Goal: Answer question/provide support

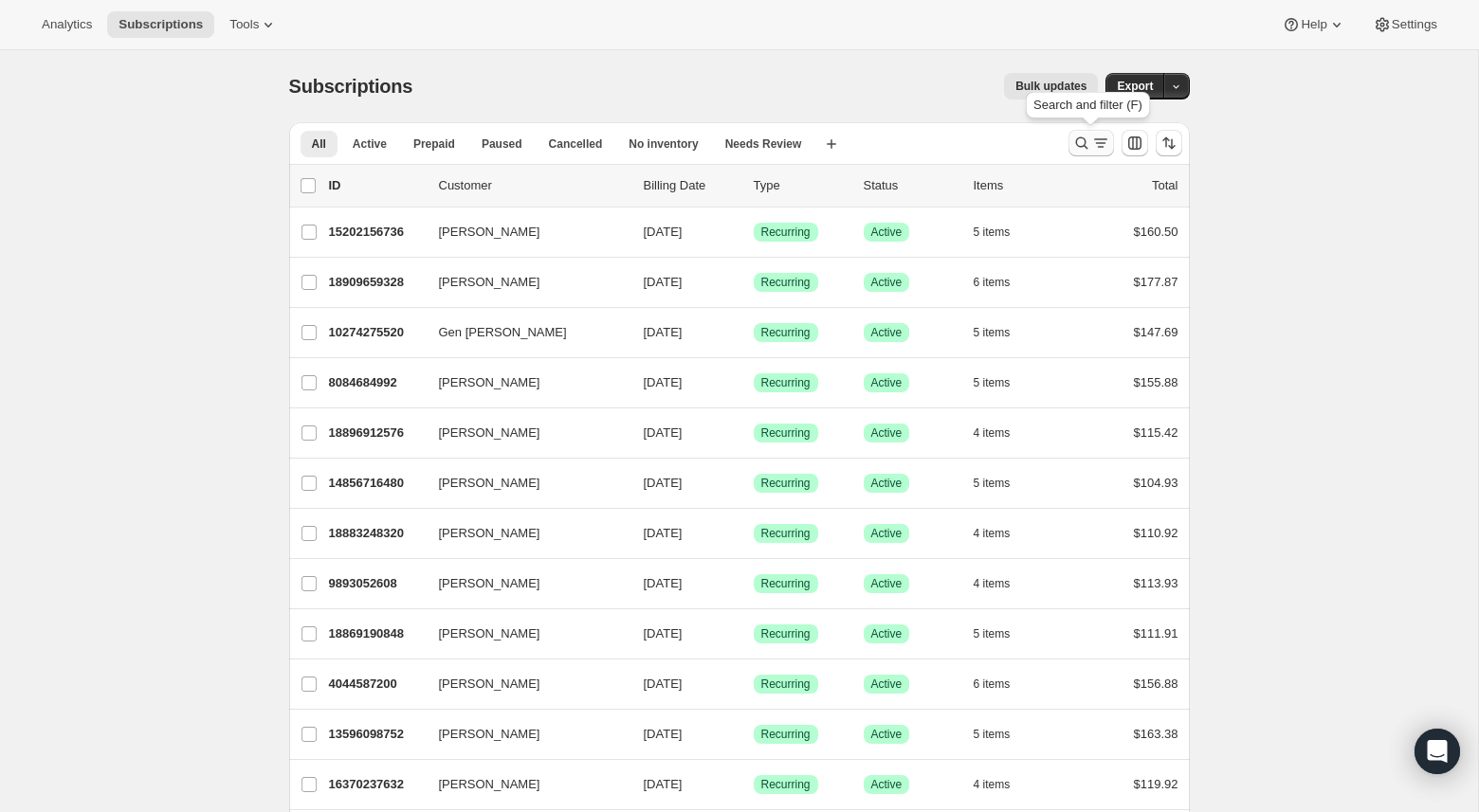
click at [1075, 141] on icon "Search and filter results" at bounding box center [1081, 143] width 12 height 12
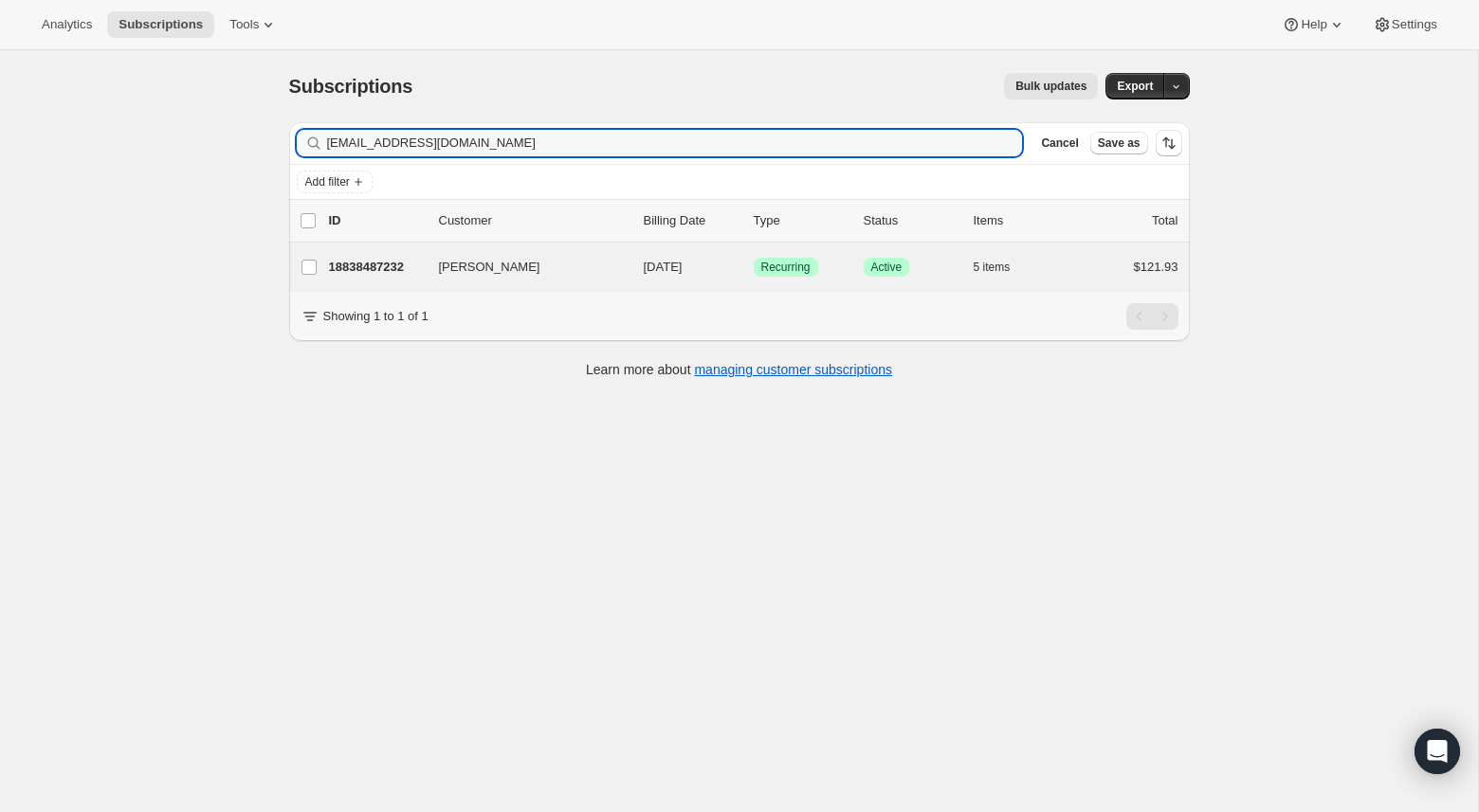
type input "xwildturtle@gmail.com"
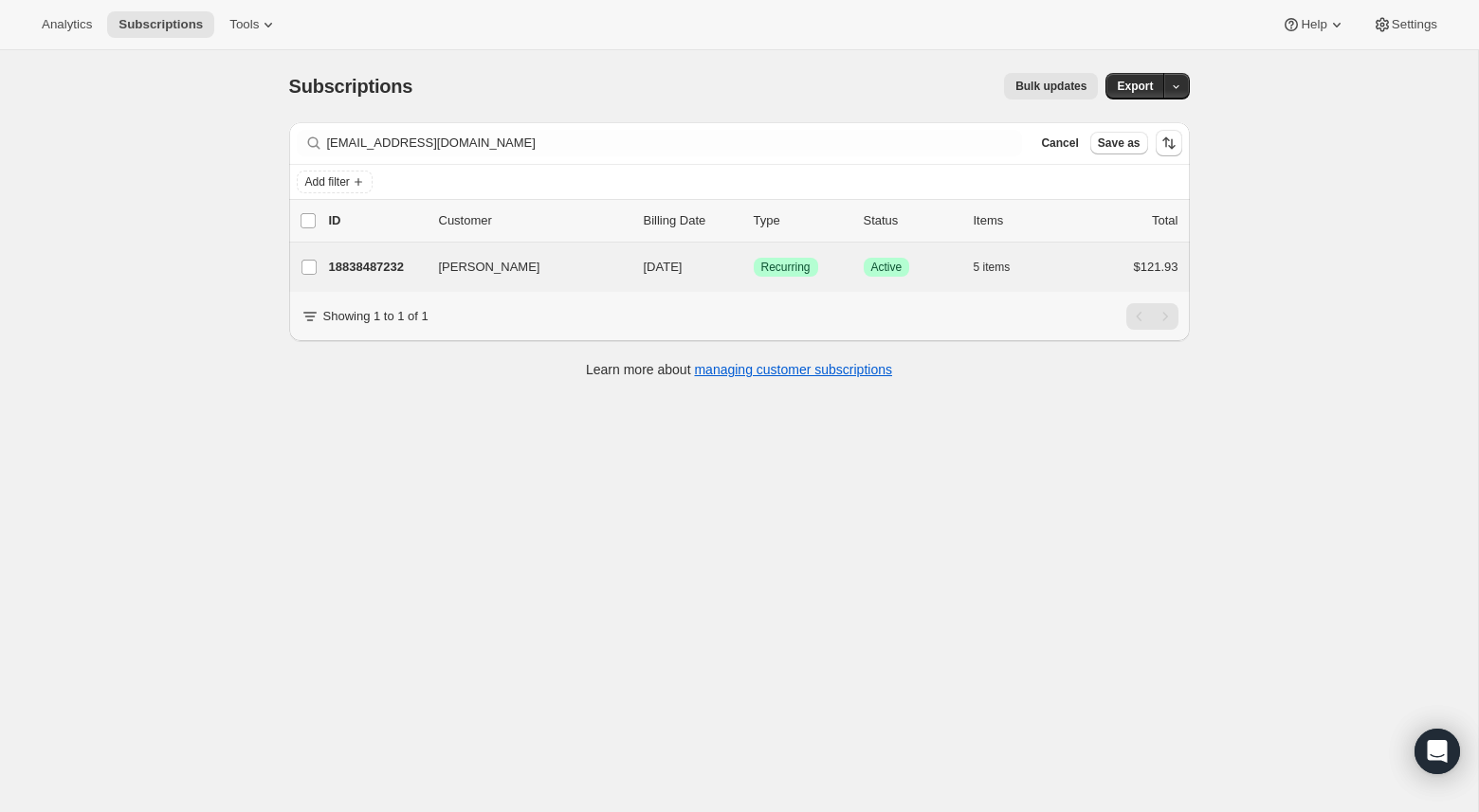
click at [393, 248] on div "Jason Tran 18838487232 Jason Tran 09/14/2025 Success Recurring Success Active 5…" at bounding box center [740, 266] width 900 height 49
click at [400, 262] on p "18838487232" at bounding box center [375, 267] width 95 height 19
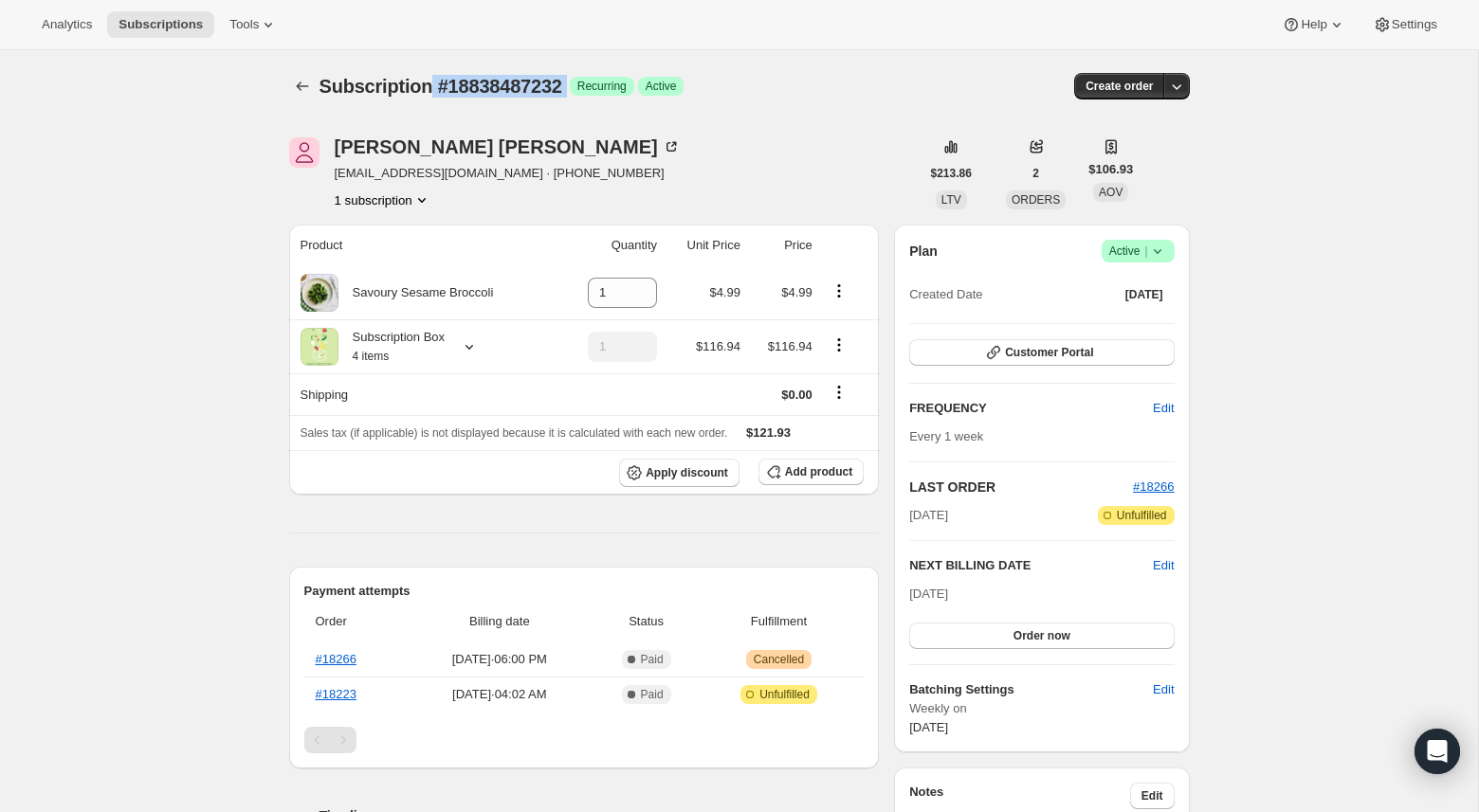
drag, startPoint x: 432, startPoint y: 86, endPoint x: 579, endPoint y: 84, distance: 147.0
click at [579, 84] on div "Subscription #18838487232 Success Recurring Success Active" at bounding box center [593, 86] width 549 height 27
copy div "#18838487232 Success"
click at [1430, 745] on icon "Open Intercom Messenger" at bounding box center [1436, 752] width 22 height 25
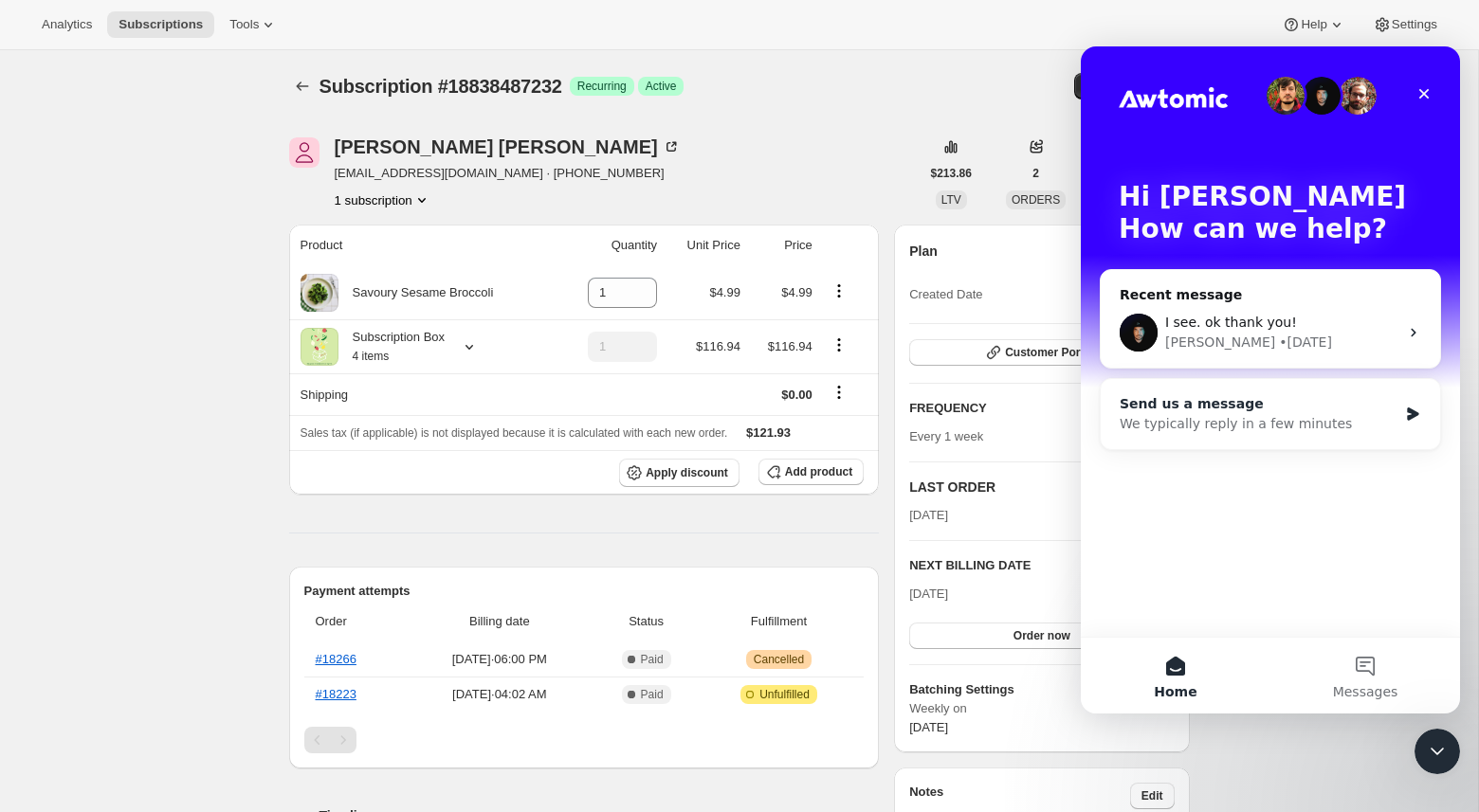
click at [1342, 409] on div "Send us a message" at bounding box center [1259, 404] width 278 height 20
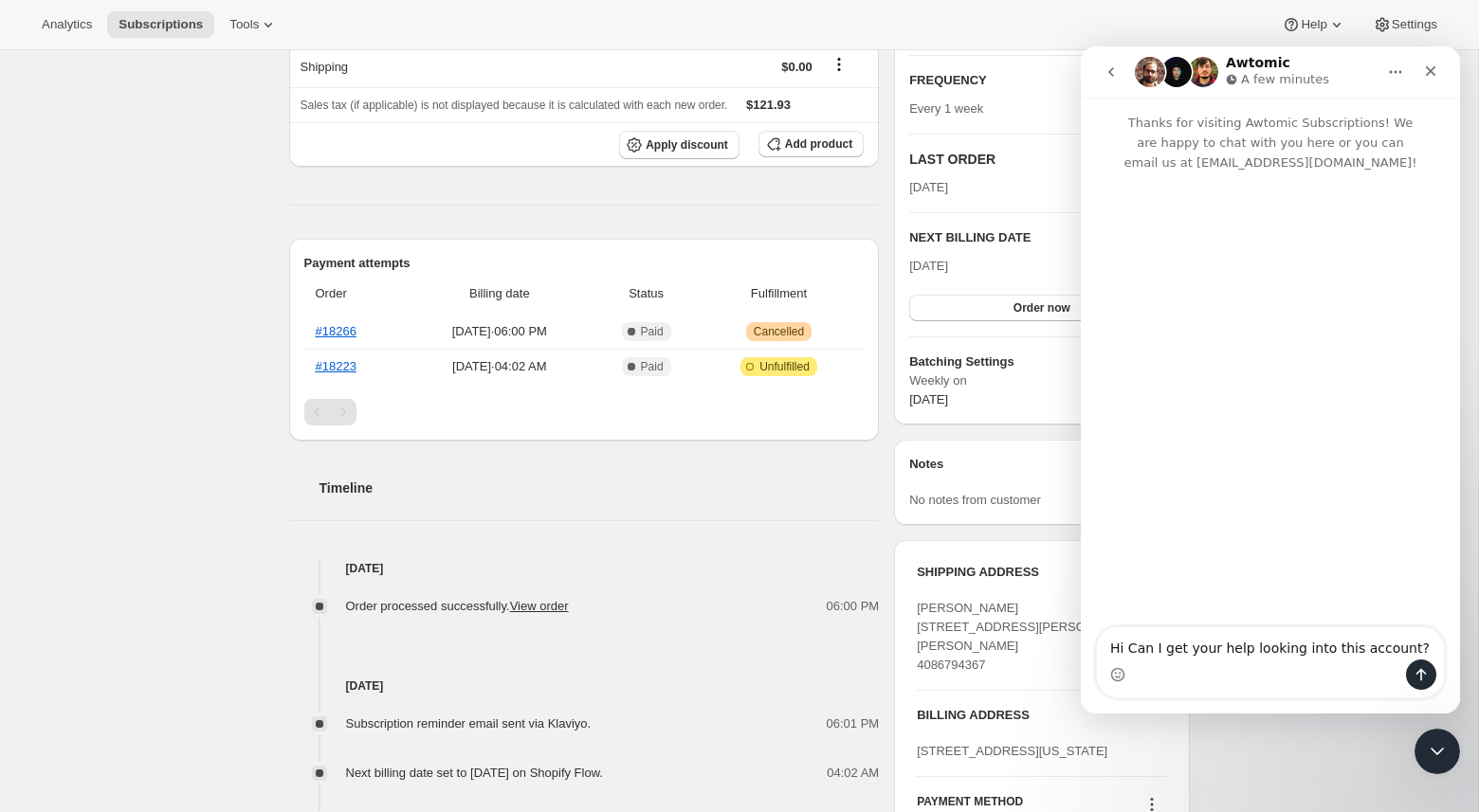
scroll to position [337, 0]
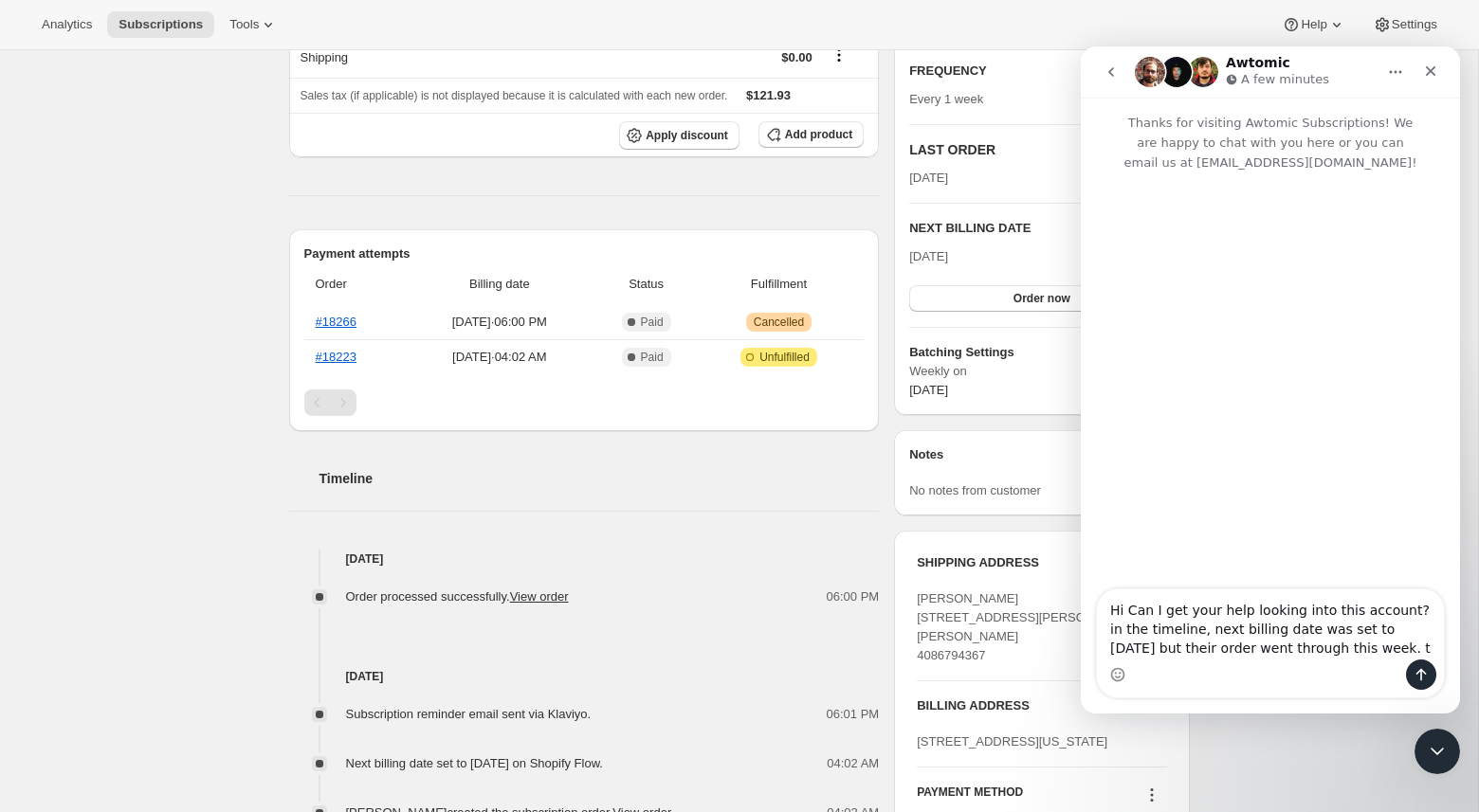
type textarea "Hi Can I get your help looking into this account? in the timeline, next billing…"
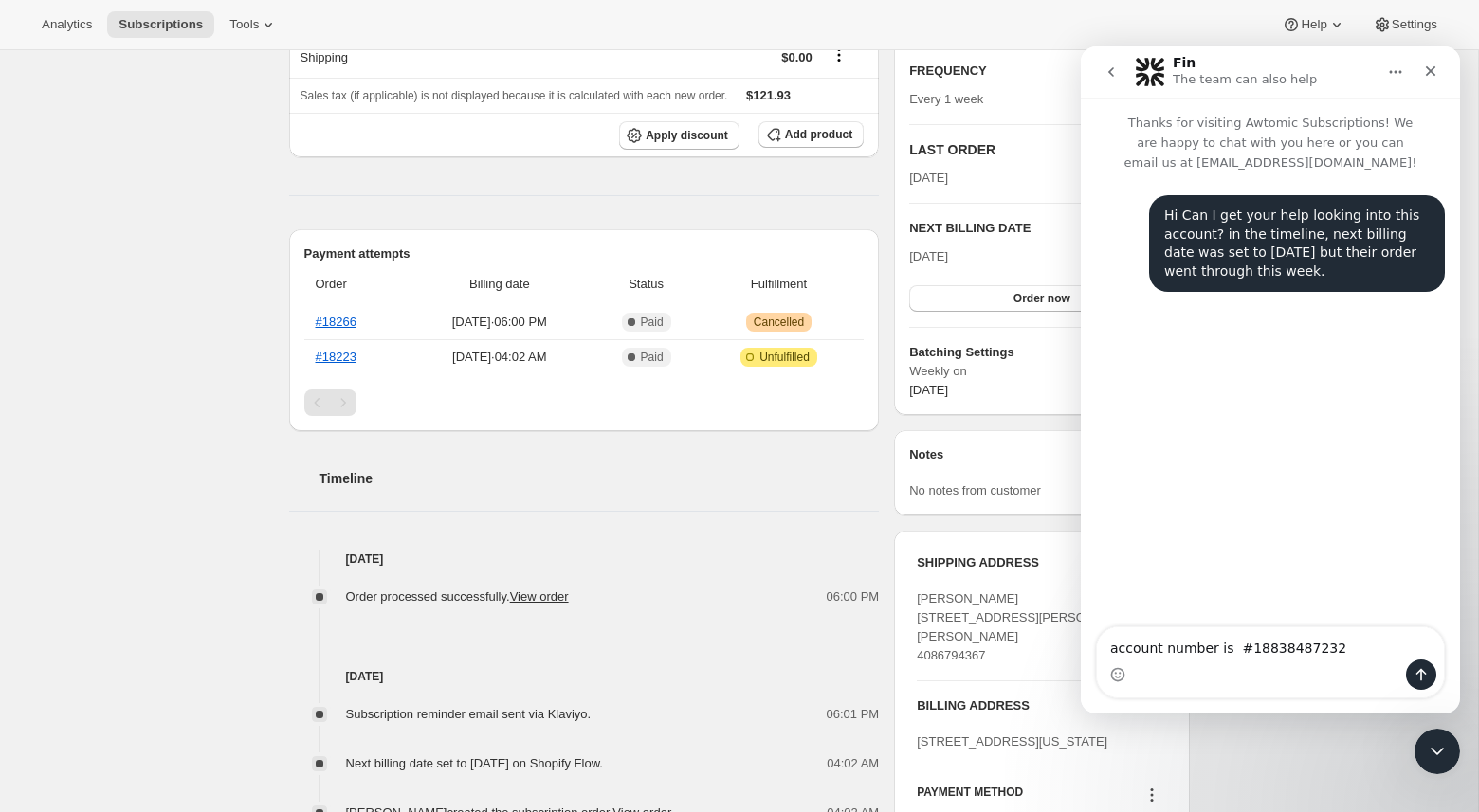
type textarea "account number is #18838487232"
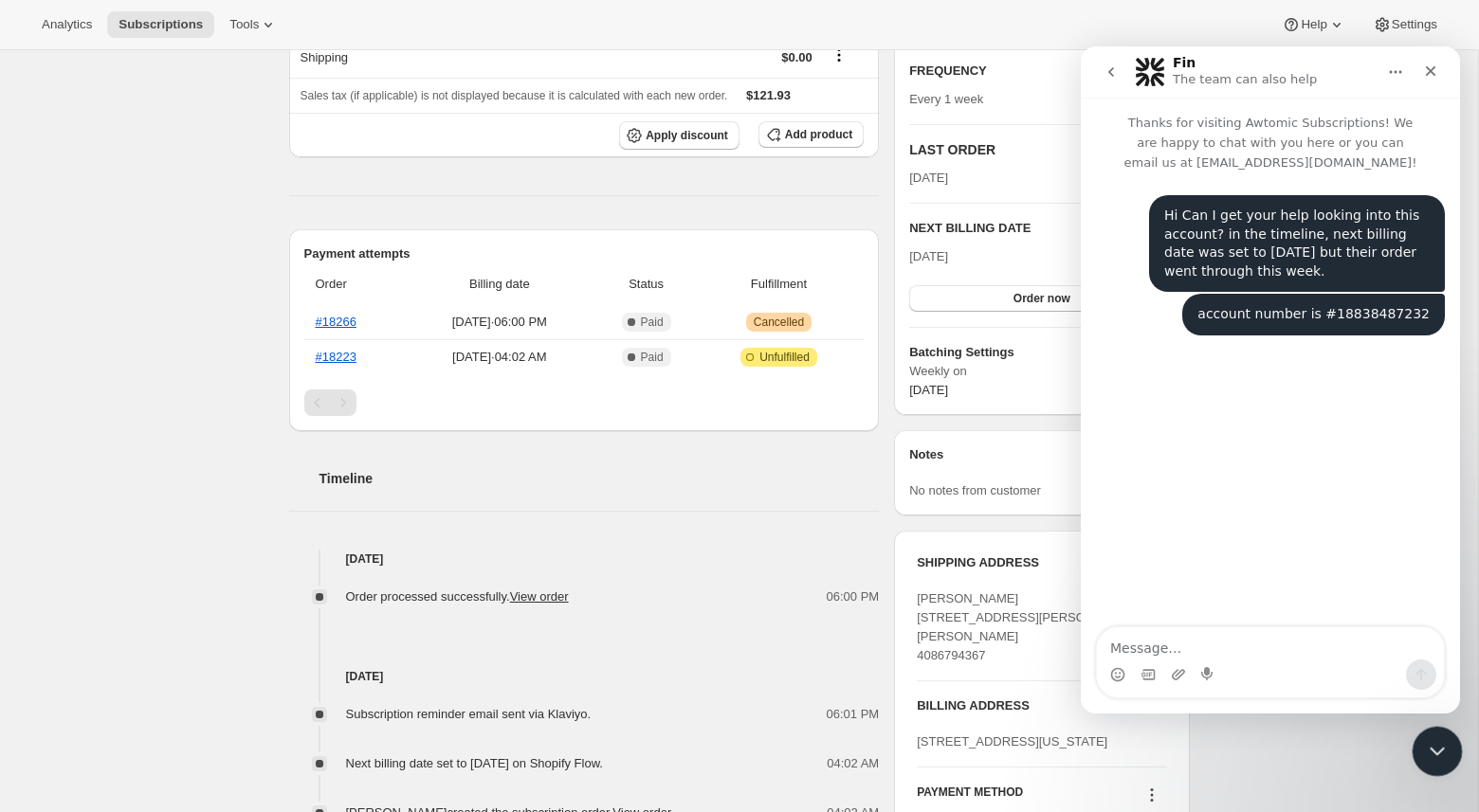
click at [1438, 752] on icon "Close Intercom Messenger" at bounding box center [1434, 749] width 23 height 23
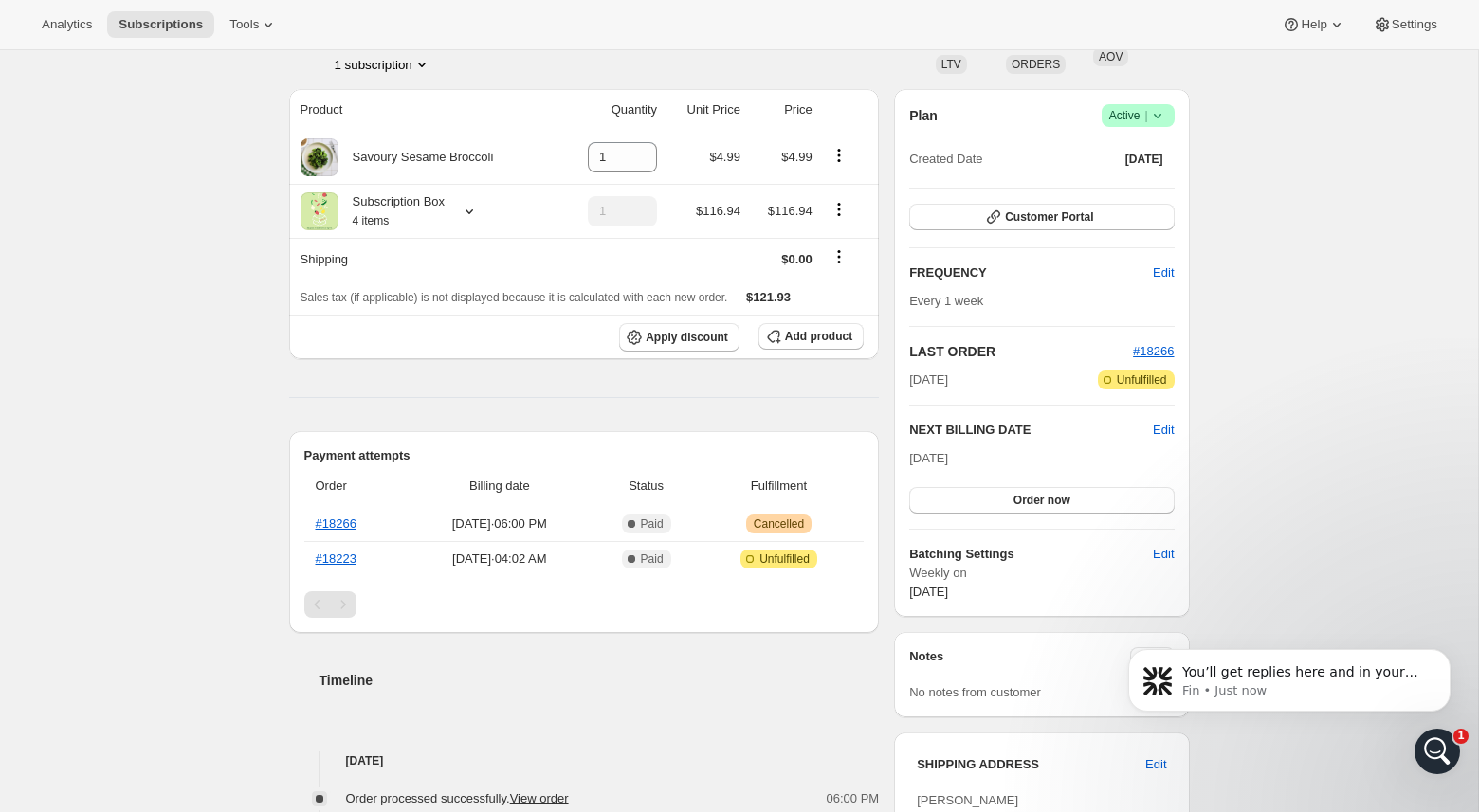
scroll to position [0, 0]
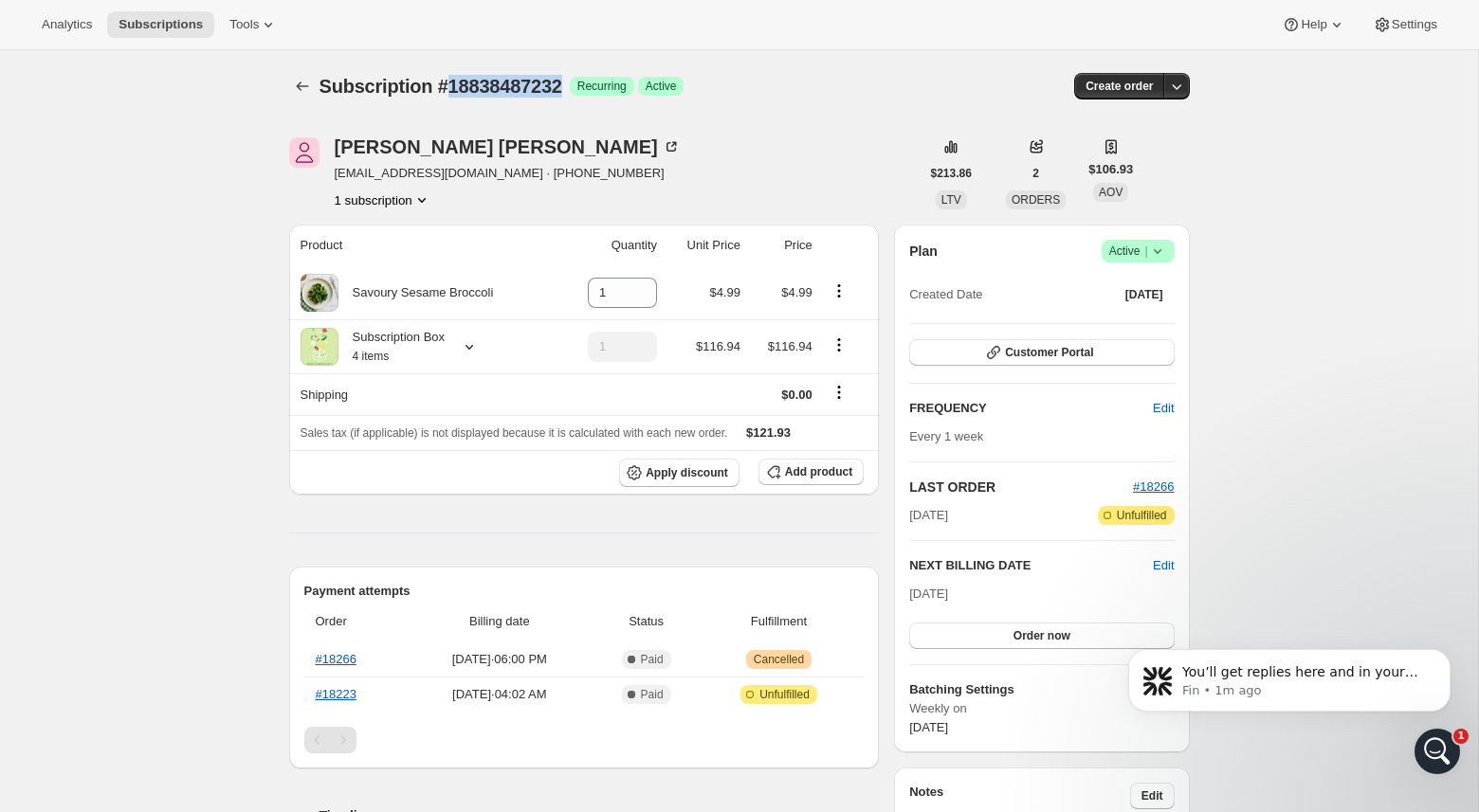
drag, startPoint x: 448, startPoint y: 88, endPoint x: 571, endPoint y: 86, distance: 123.0
click at [562, 86] on span "Subscription #18838487232" at bounding box center [440, 86] width 242 height 21
copy span "18838487232"
click at [1080, 348] on span "Customer Portal" at bounding box center [1049, 352] width 88 height 15
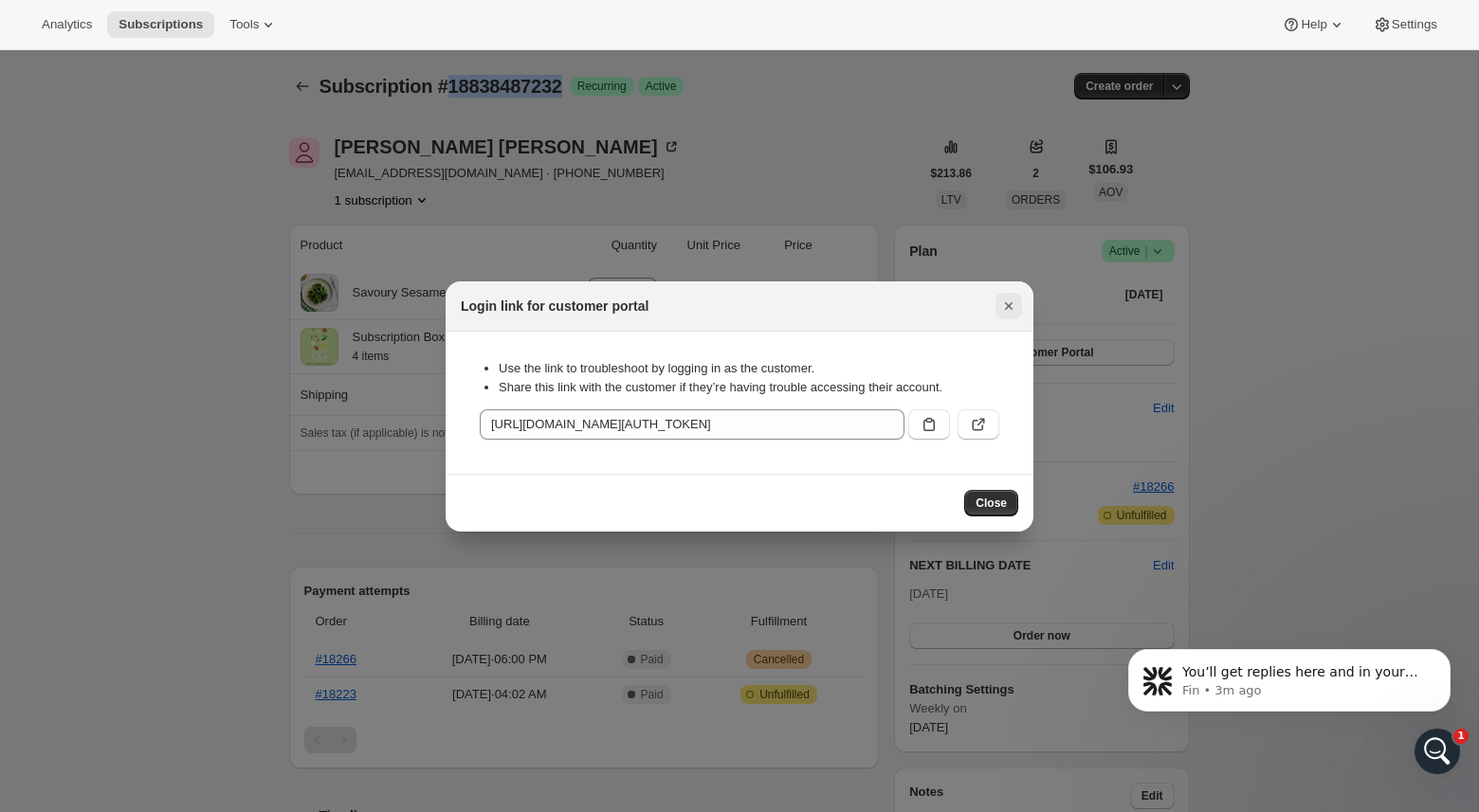
click at [1013, 305] on icon "Close" at bounding box center [1009, 306] width 19 height 19
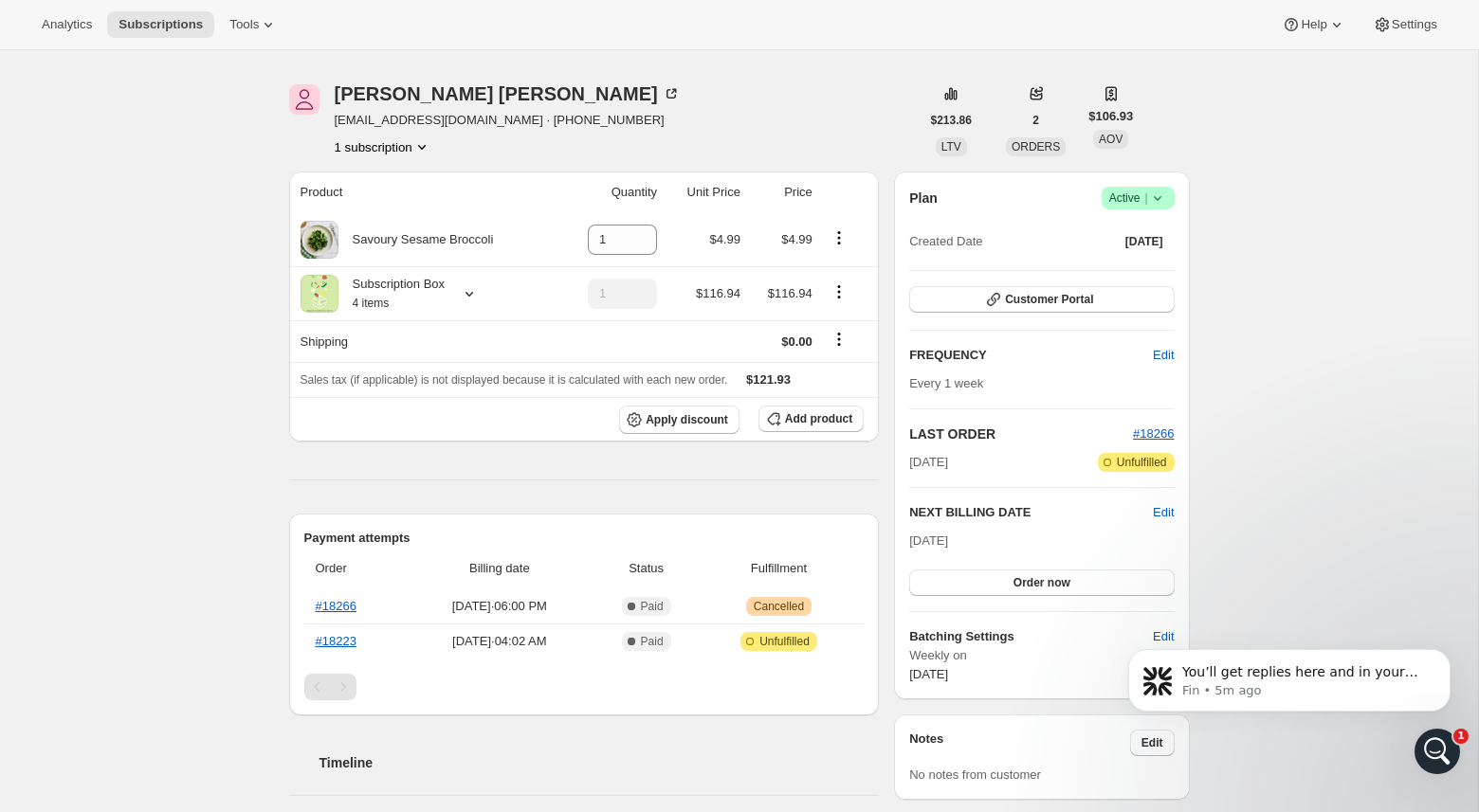
scroll to position [39, 0]
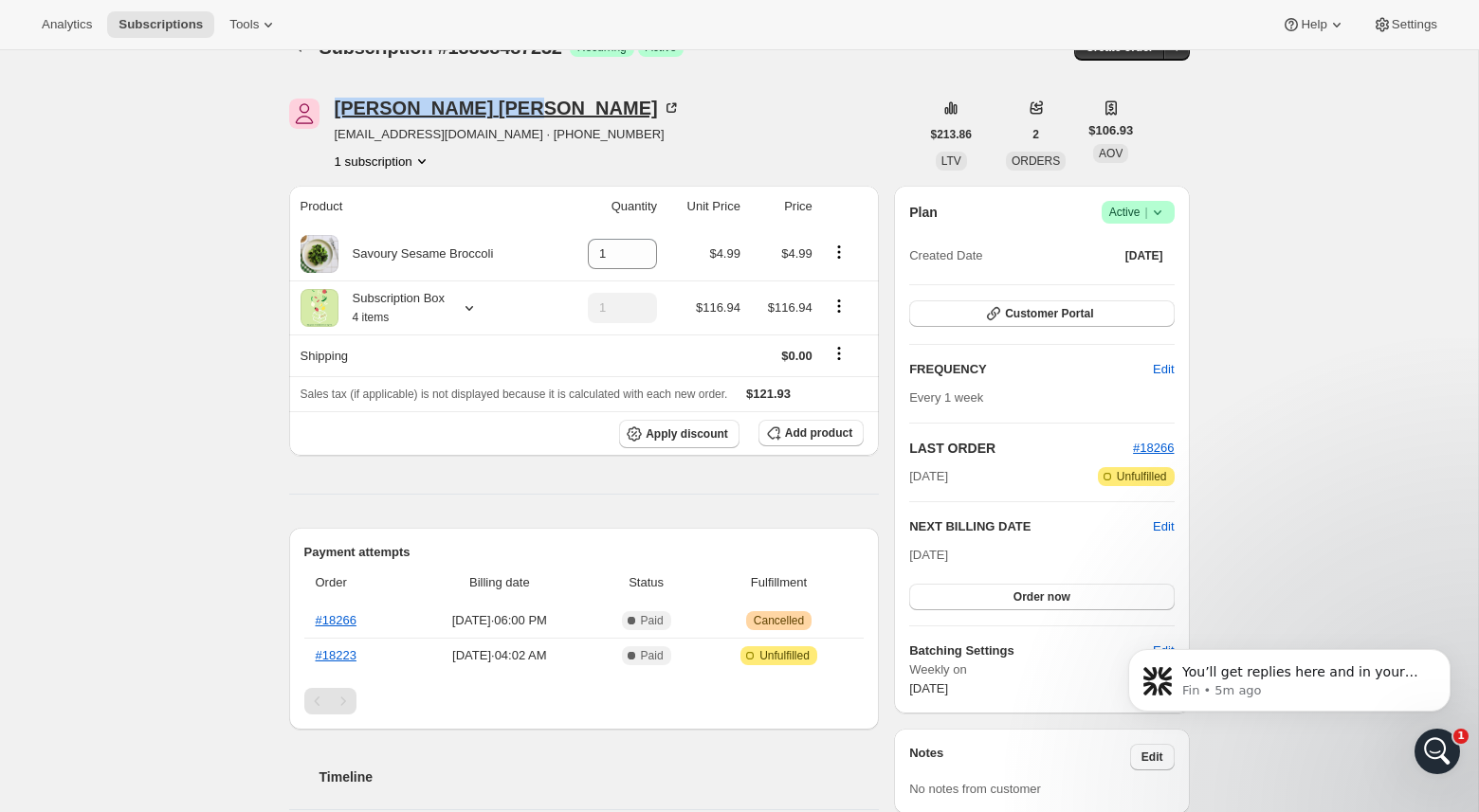
copy div "Jason Tran"
drag, startPoint x: 331, startPoint y: 105, endPoint x: 430, endPoint y: 104, distance: 99.0
click at [430, 104] on div "Jason Tran xwildturtle@gmail.com · +14086794367 1 subscription" at bounding box center [604, 134] width 630 height 72
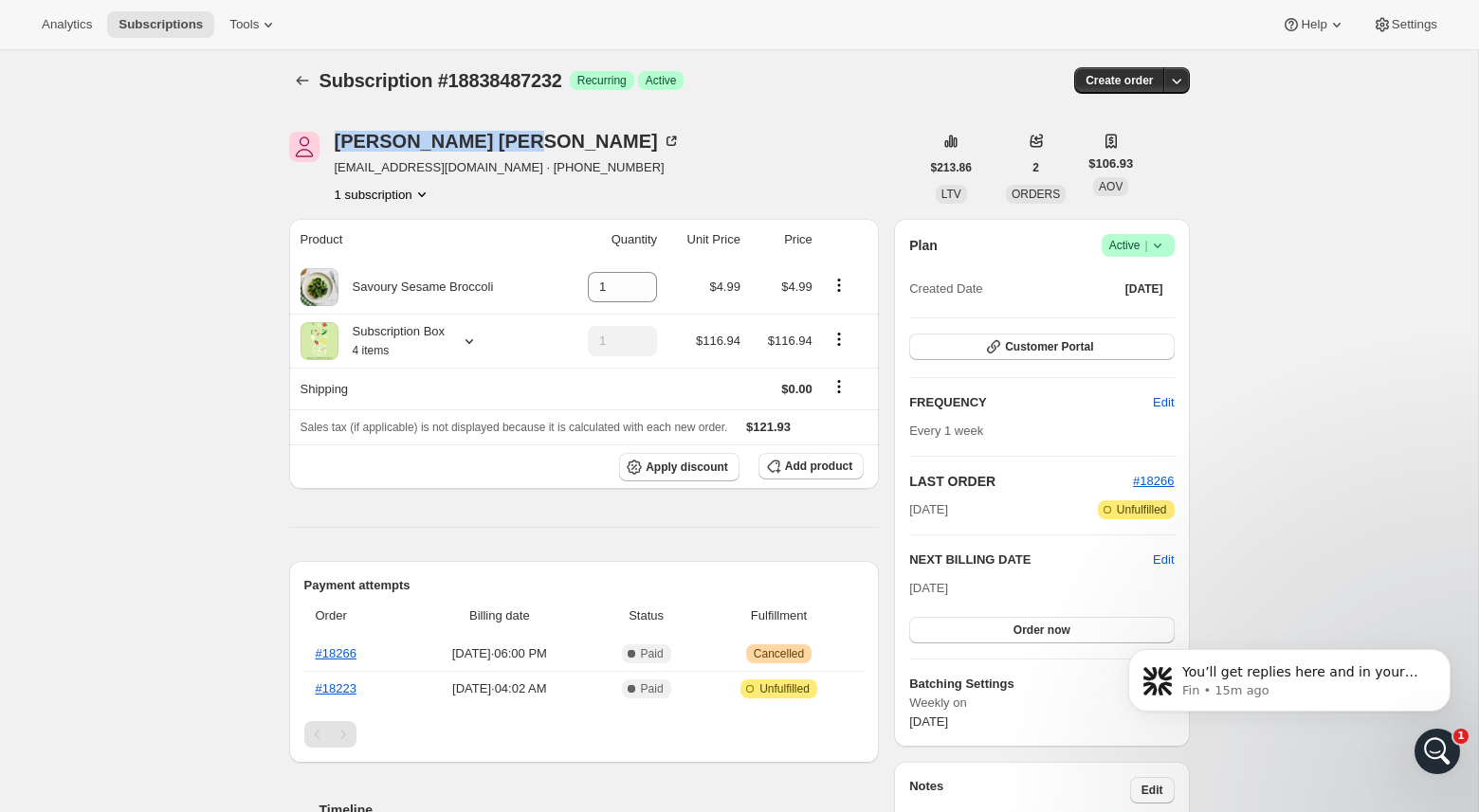
scroll to position [0, 0]
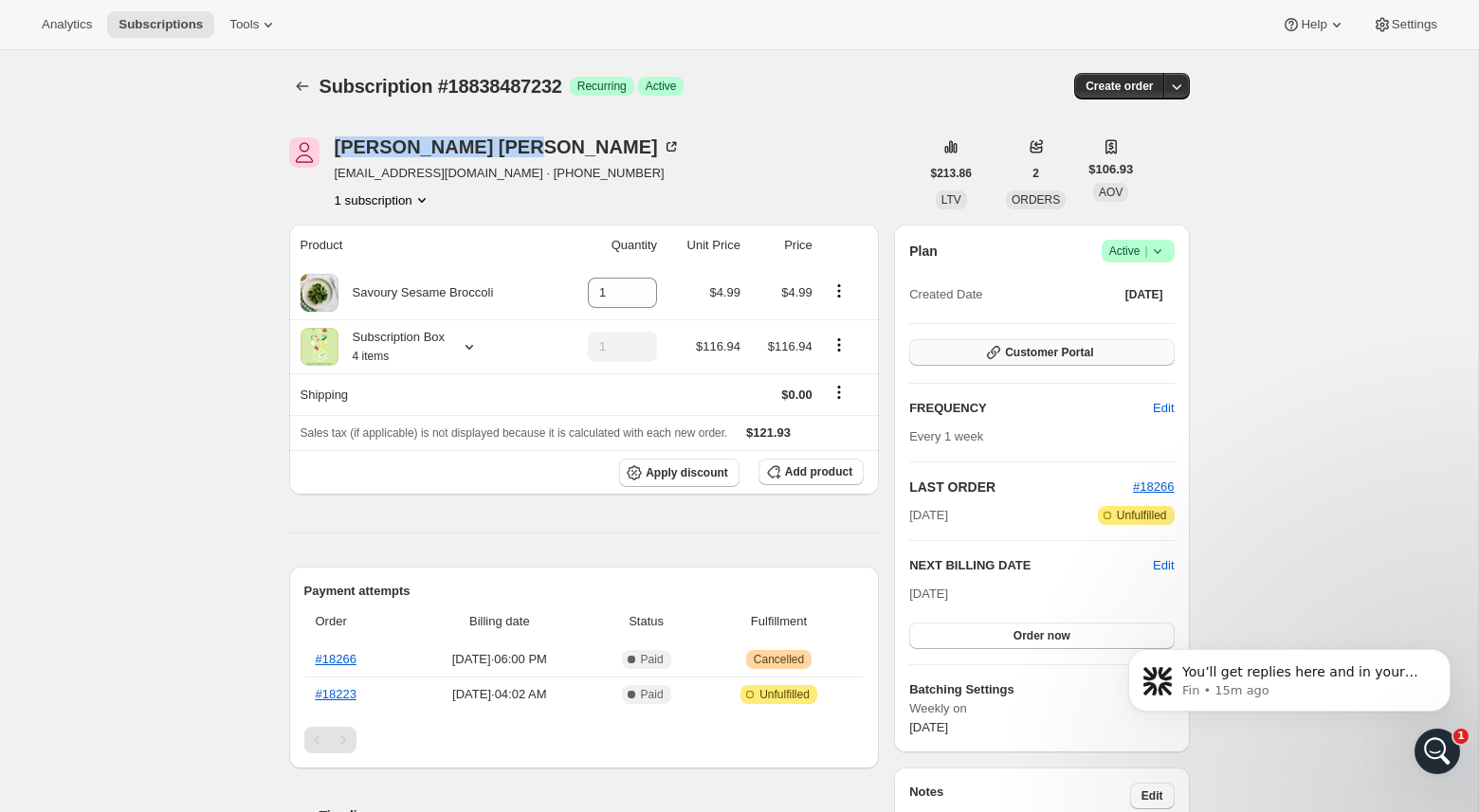
click at [1123, 358] on button "Customer Portal" at bounding box center [1041, 352] width 264 height 27
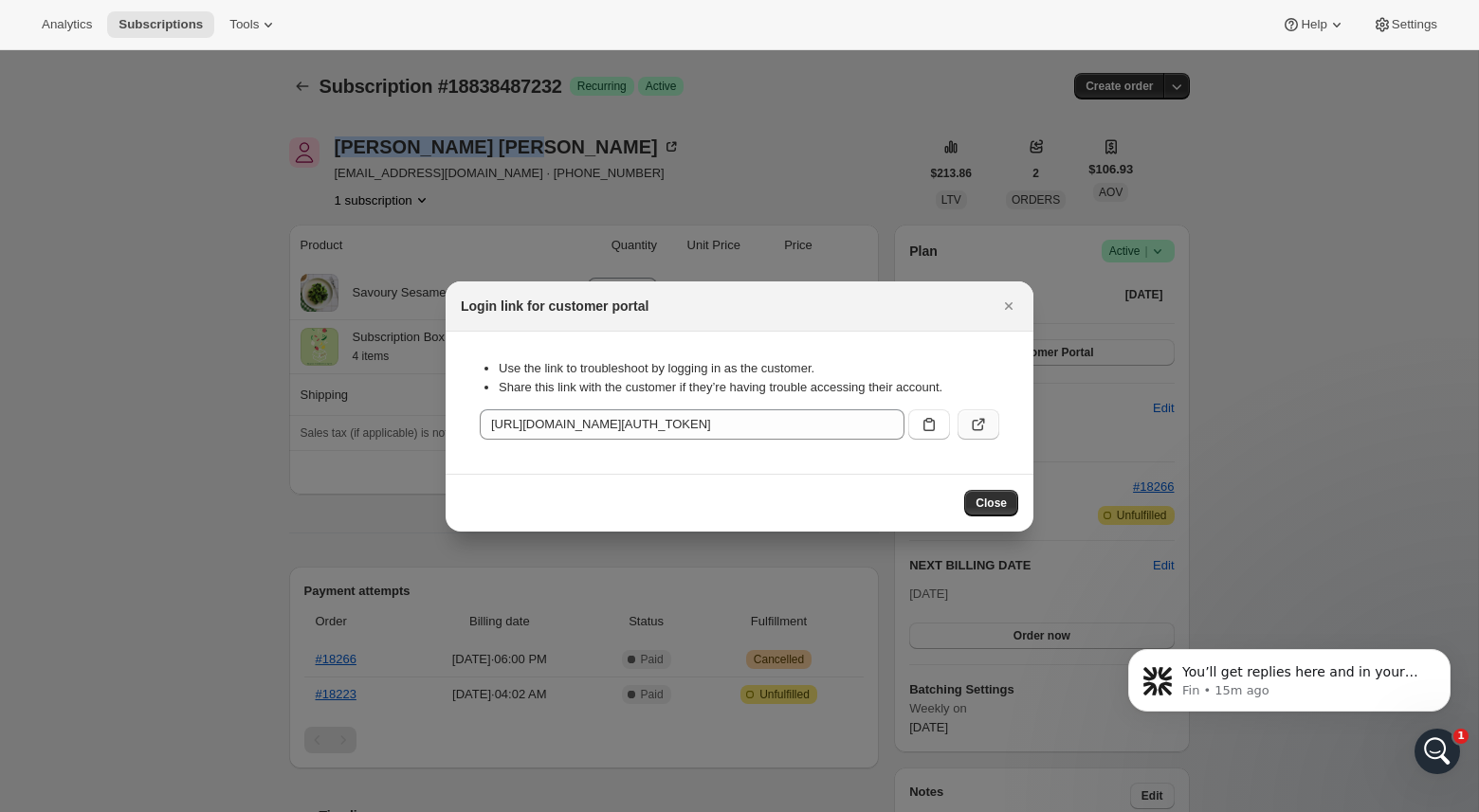
click at [990, 418] on button ":rcc:" at bounding box center [978, 424] width 42 height 31
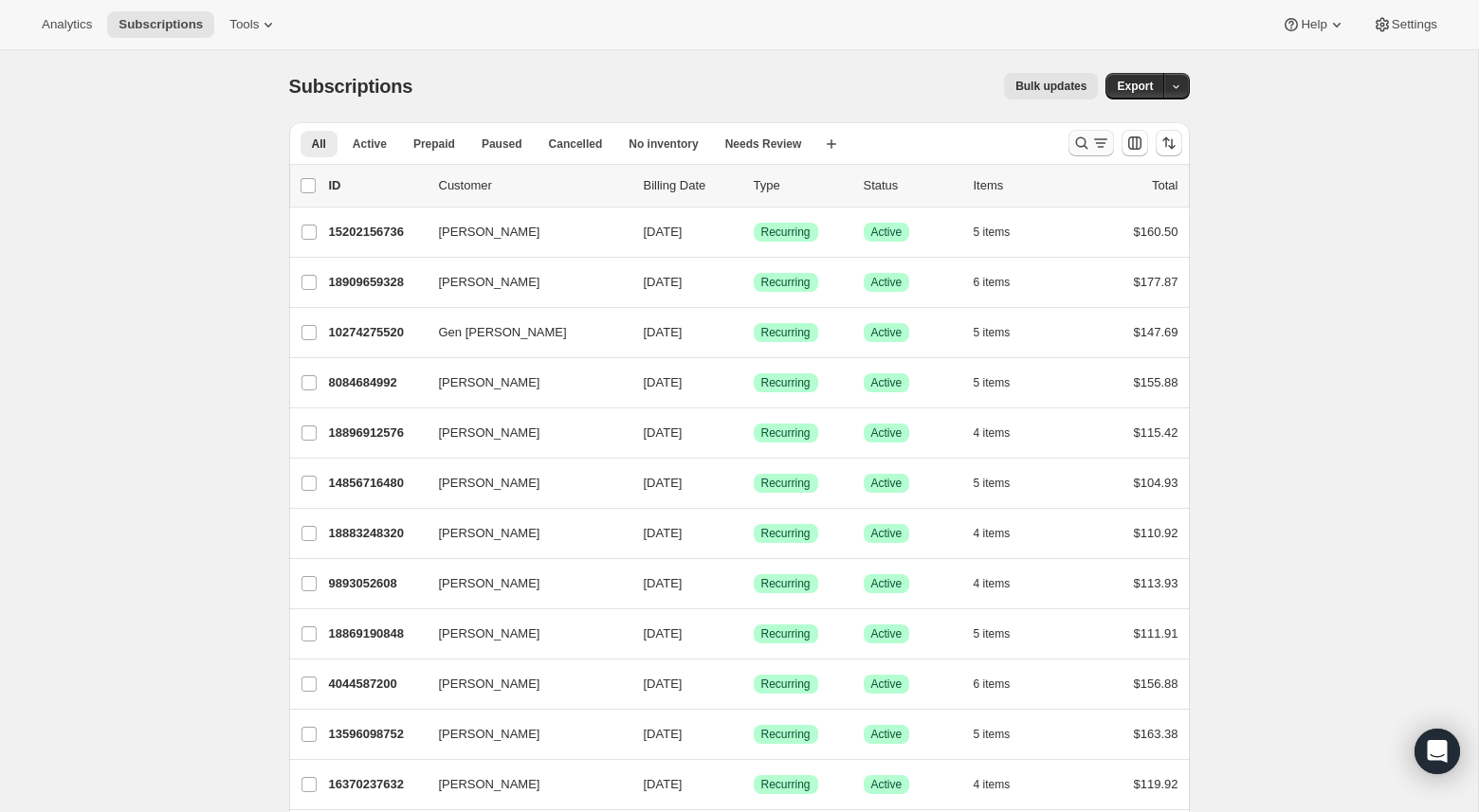
click at [1095, 145] on icon "Search and filter results" at bounding box center [1101, 144] width 19 height 19
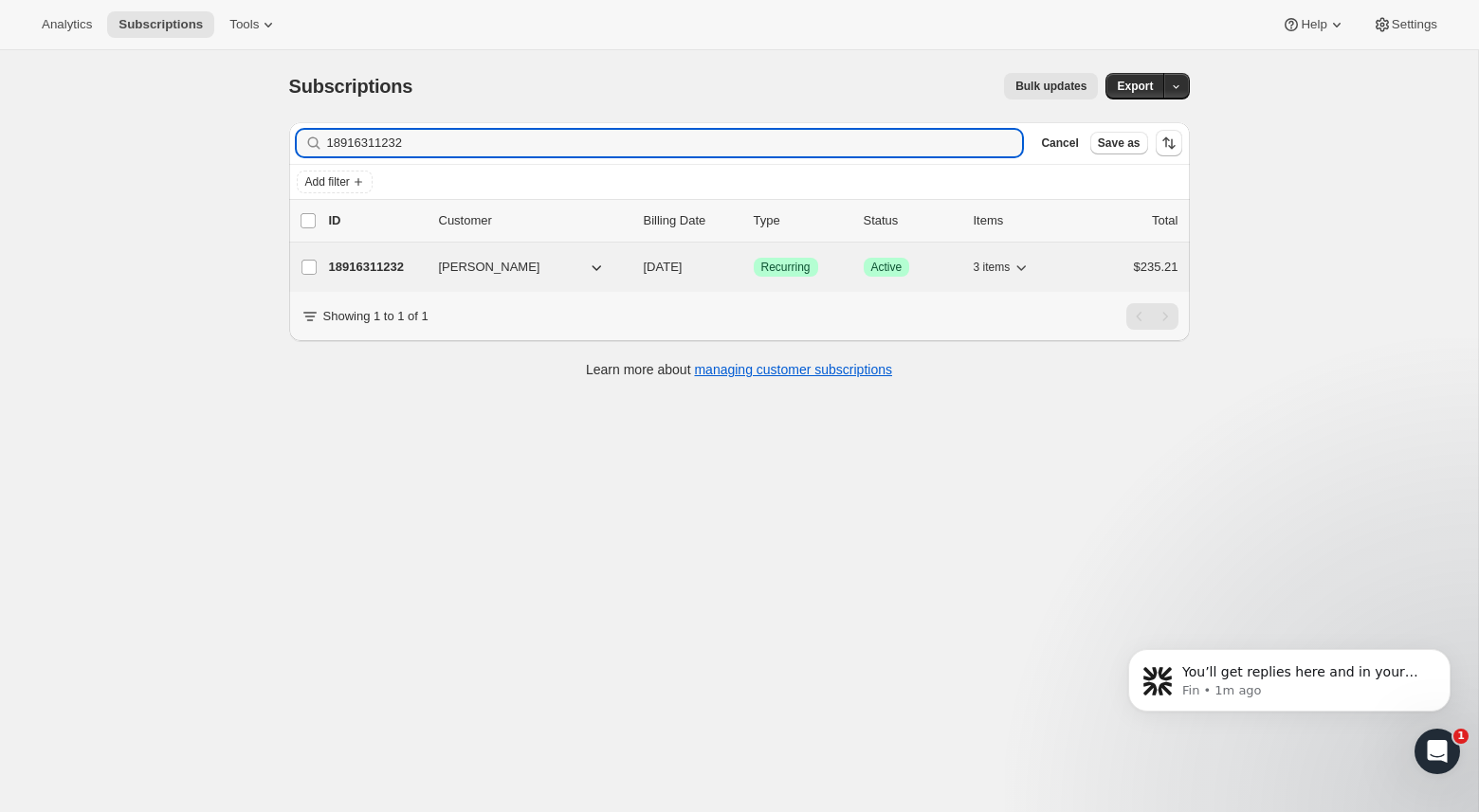
type input "18916311232"
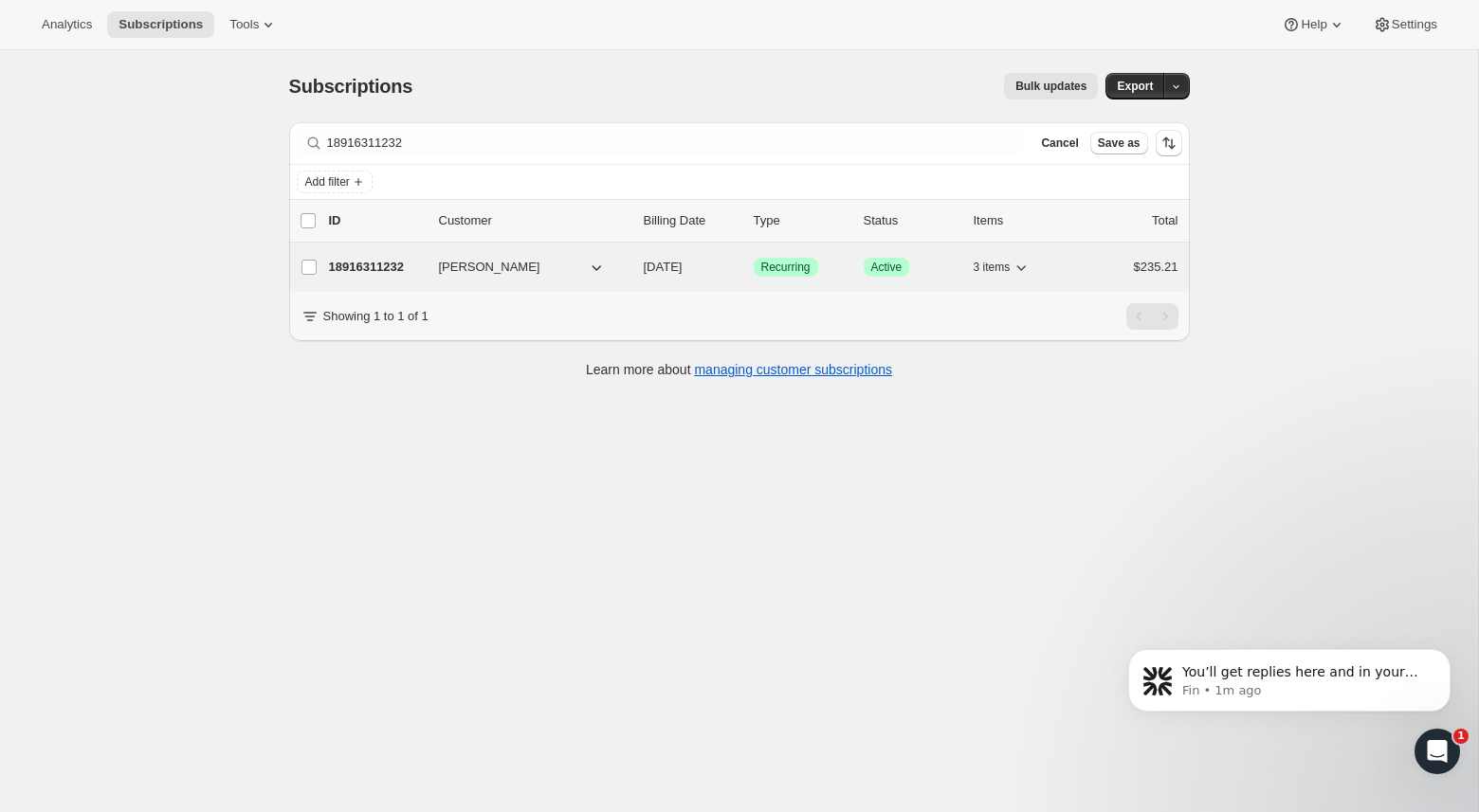
click at [377, 265] on p "18916311232" at bounding box center [375, 267] width 95 height 19
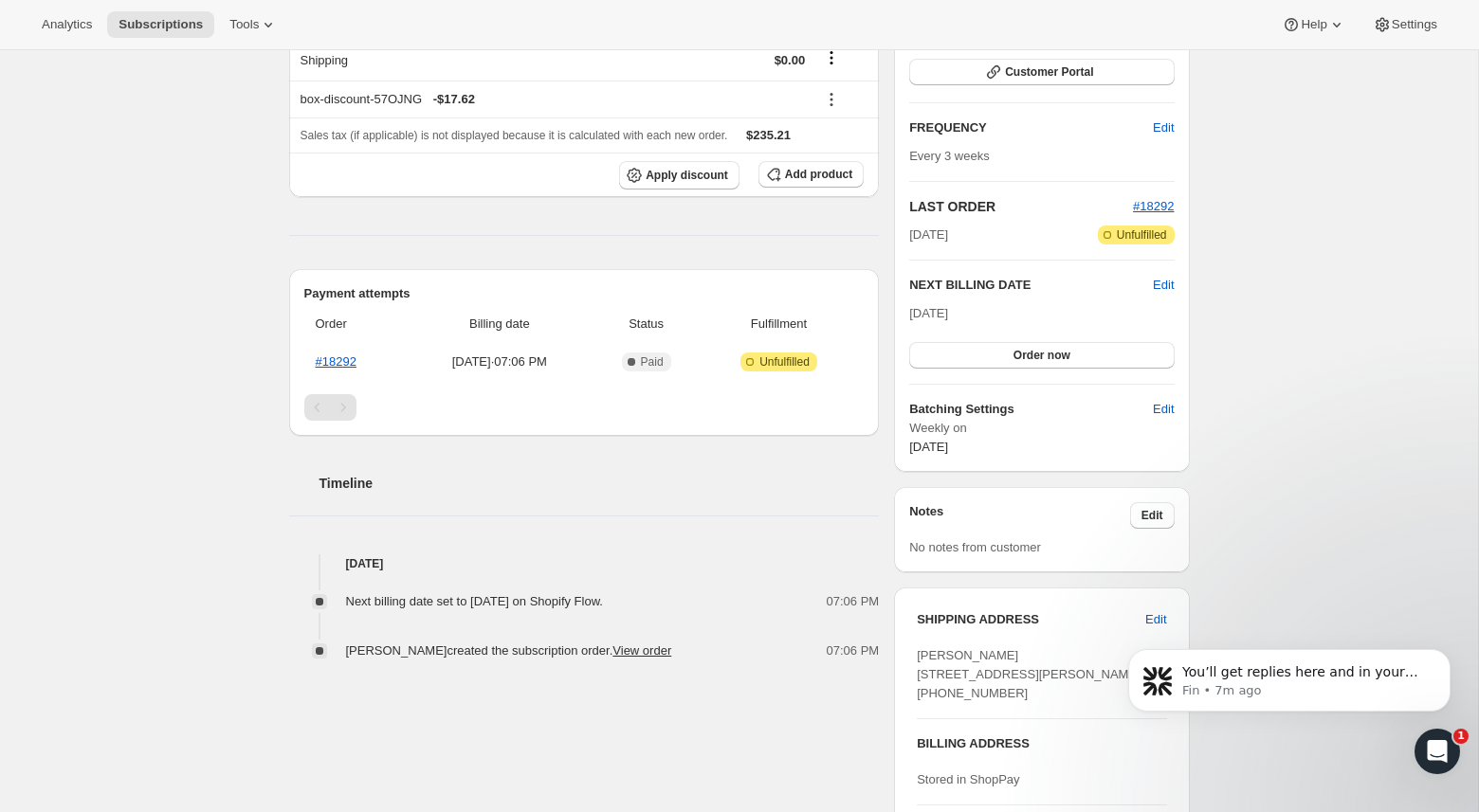
scroll to position [591, 0]
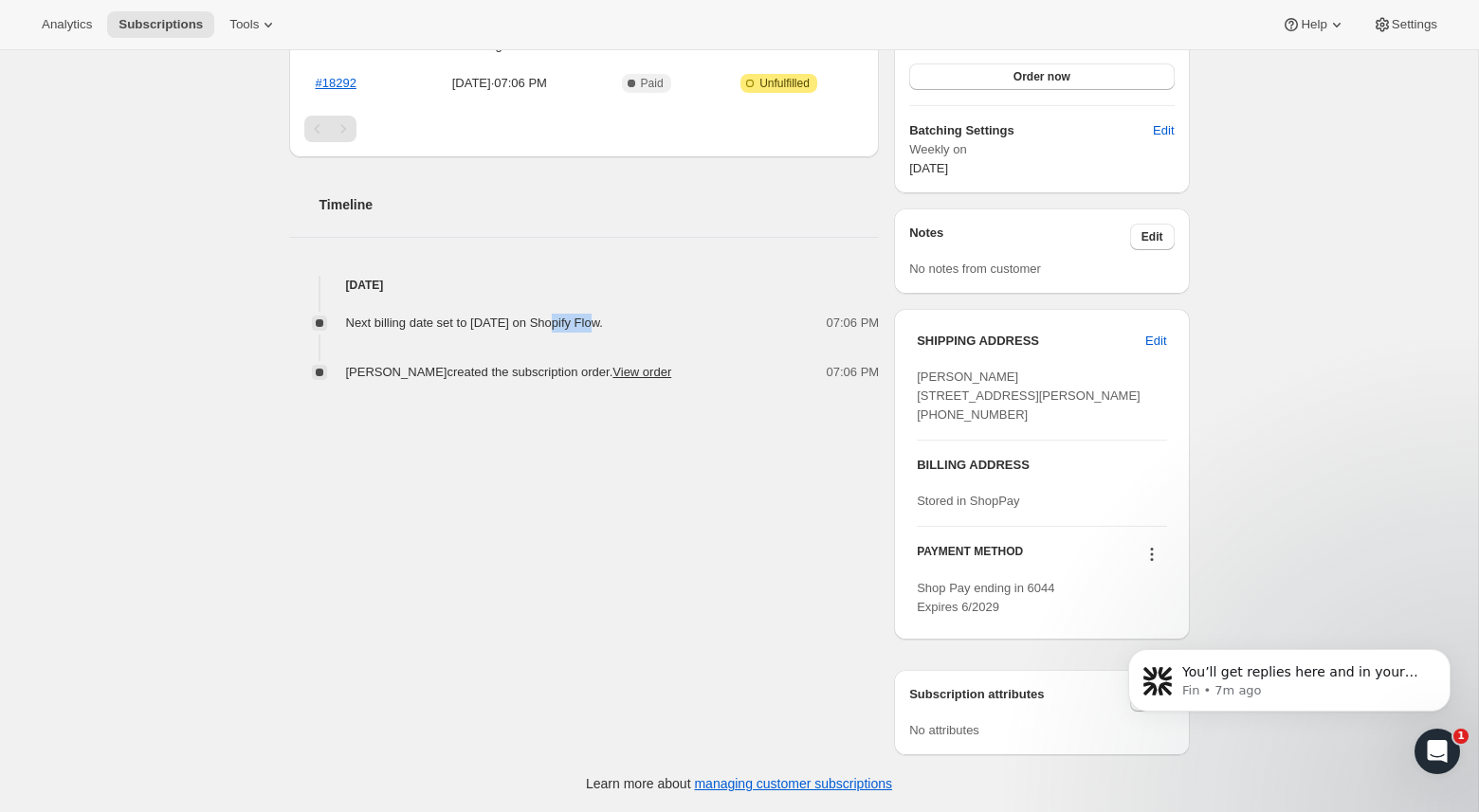
drag, startPoint x: 562, startPoint y: 286, endPoint x: 626, endPoint y: 286, distance: 64.0
click at [603, 316] on span "Next billing date set to [DATE] on Shopify Flow." at bounding box center [474, 323] width 257 height 14
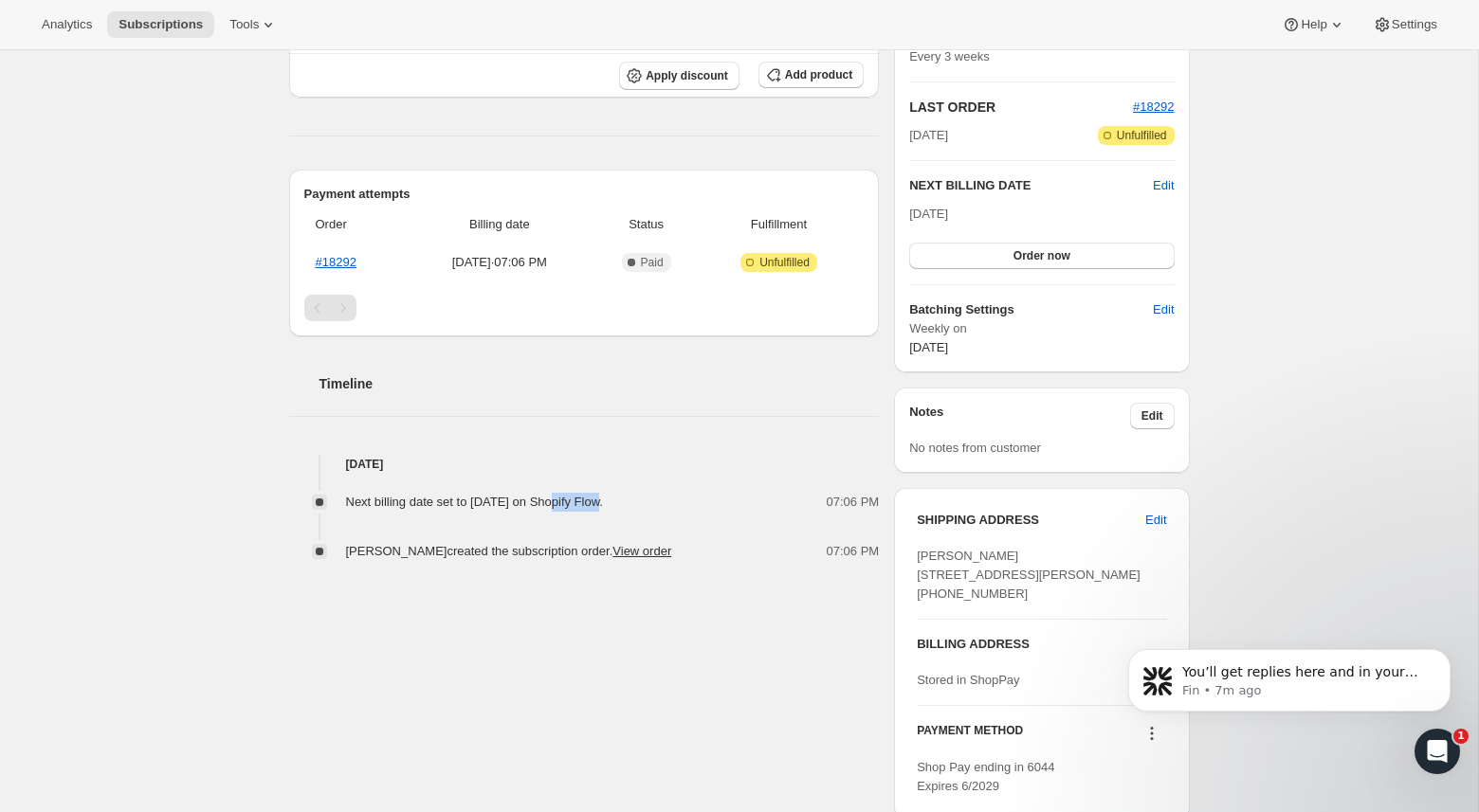
scroll to position [340, 0]
